Goal: Transaction & Acquisition: Purchase product/service

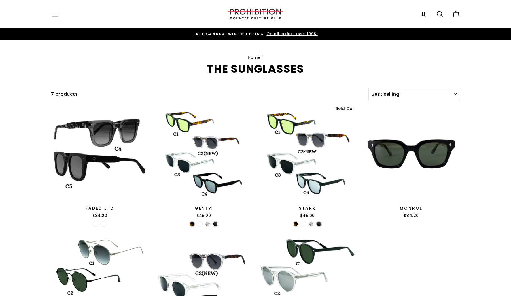
select select "best-selling"
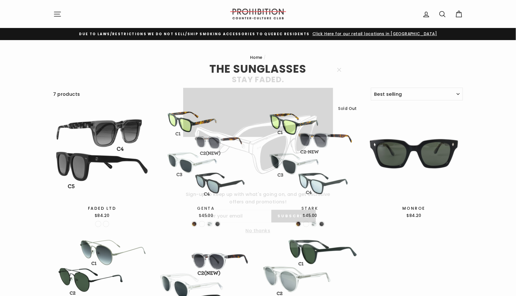
click at [339, 59] on icon "button" at bounding box center [339, 63] width 8 height 8
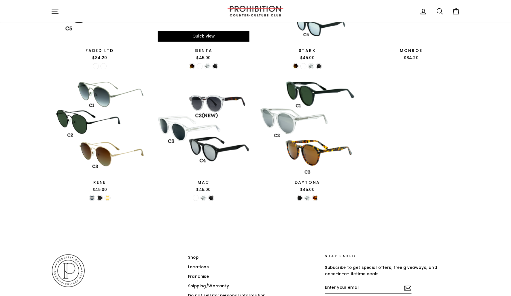
scroll to position [87, 0]
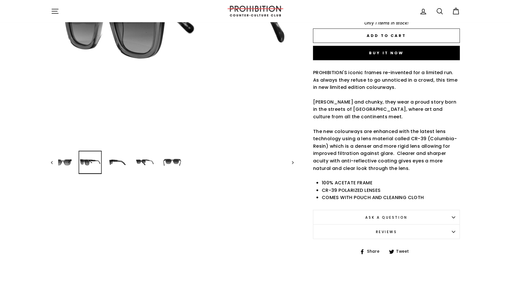
scroll to position [173, 0]
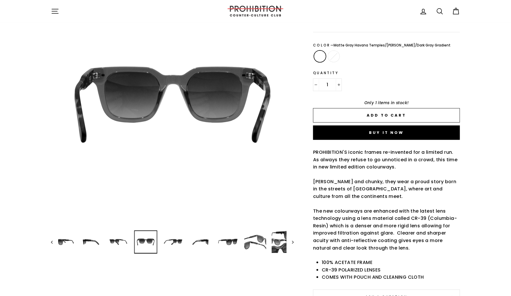
scroll to position [58, 0]
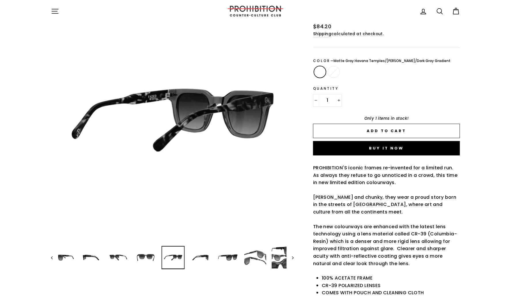
click at [180, 257] on img at bounding box center [173, 257] width 22 height 22
click at [202, 258] on img at bounding box center [201, 257] width 22 height 22
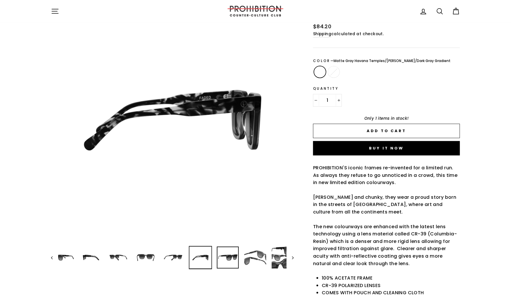
click at [226, 259] on img at bounding box center [228, 257] width 22 height 22
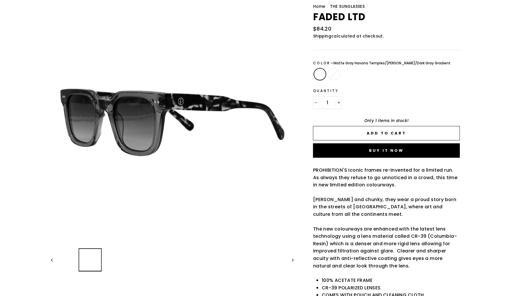
scroll to position [58, 0]
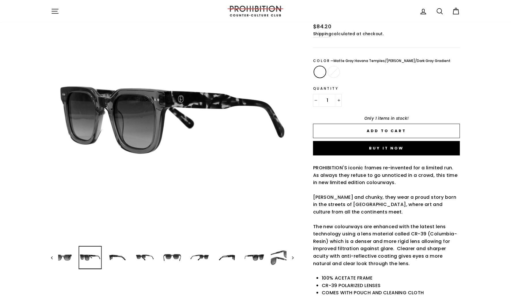
click at [339, 70] on label "Matte Black/Gray Gradient" at bounding box center [334, 72] width 12 height 12
click at [327, 67] on input "Matte Black/Gray Gradient" at bounding box center [327, 66] width 0 height 0
radio input "true"
